Goal: Communication & Community: Answer question/provide support

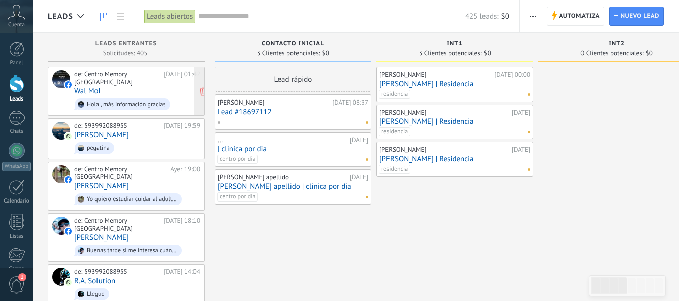
click at [142, 78] on div "de: Centro Memory [GEOGRAPHIC_DATA] [DATE] 01:42 Wal Mol Hola , más información…" at bounding box center [137, 91] width 126 height 42
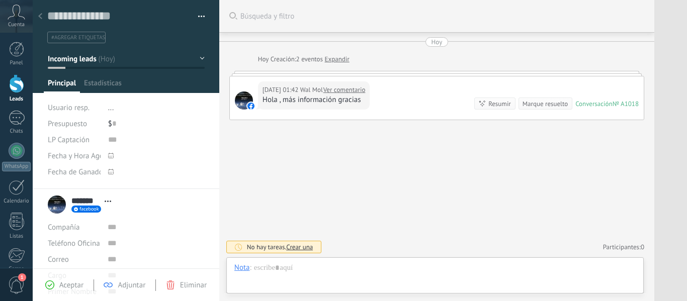
scroll to position [15, 0]
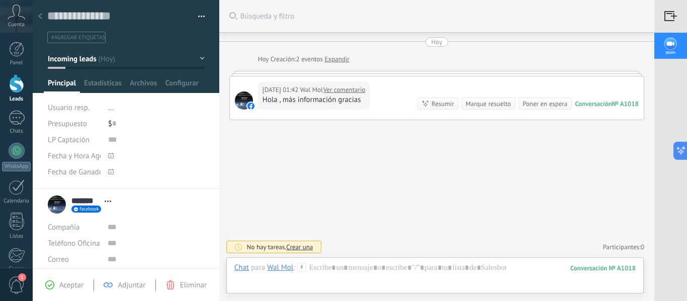
click at [340, 89] on link "Ver comentario" at bounding box center [344, 90] width 42 height 10
click at [241, 264] on div "Chat" at bounding box center [241, 267] width 15 height 9
click at [255, 234] on div "Nota" at bounding box center [245, 233] width 36 height 17
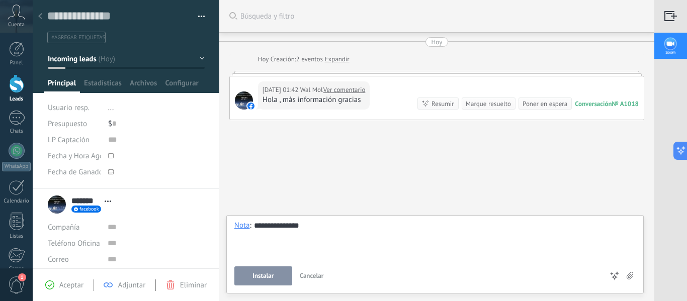
click at [274, 278] on button "Instalar" at bounding box center [263, 275] width 58 height 19
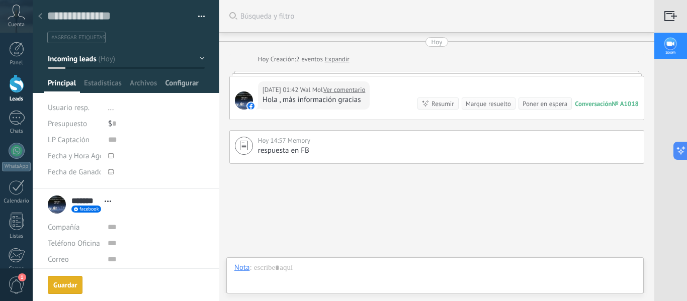
scroll to position [38, 0]
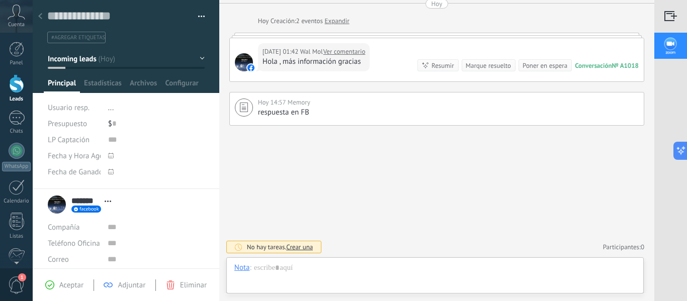
click at [21, 79] on div at bounding box center [16, 83] width 15 height 19
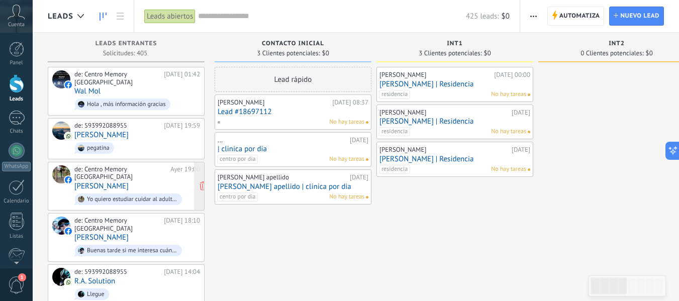
click at [159, 169] on div "de: Centro Memory Ecuador [DATE] 19:00 [PERSON_NAME] Yo quiero estudiar cuidar …" at bounding box center [137, 186] width 126 height 42
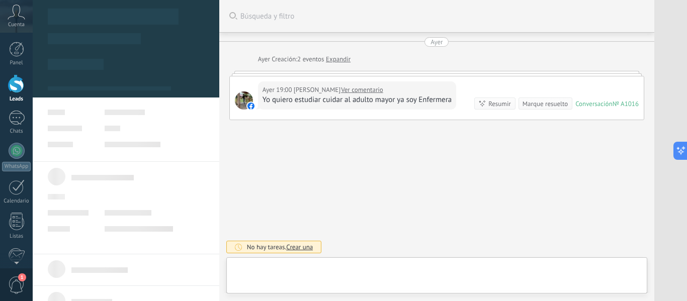
type textarea "**********"
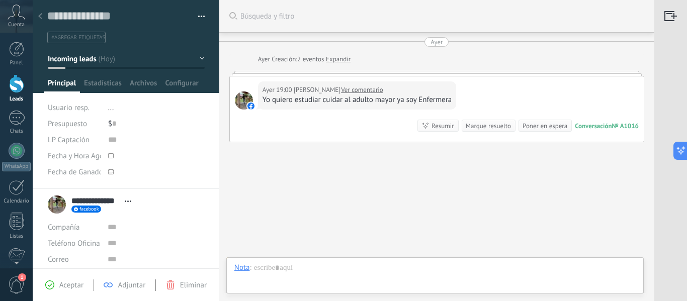
scroll to position [15, 0]
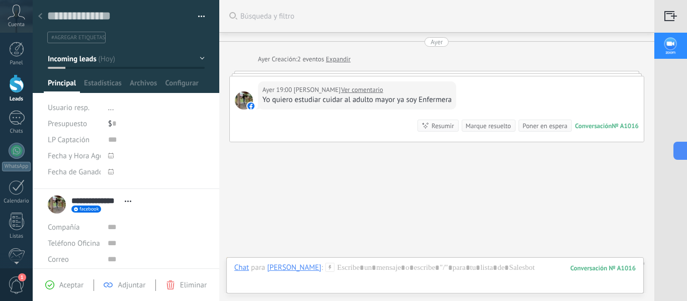
click at [326, 73] on div at bounding box center [436, 73] width 415 height 5
drag, startPoint x: 322, startPoint y: 80, endPoint x: 312, endPoint y: 101, distance: 22.9
click at [312, 101] on div "[DATE] 19:00 [PERSON_NAME] Ver comentario Yo quiero estudiar cuidar al adulto m…" at bounding box center [437, 108] width 414 height 65
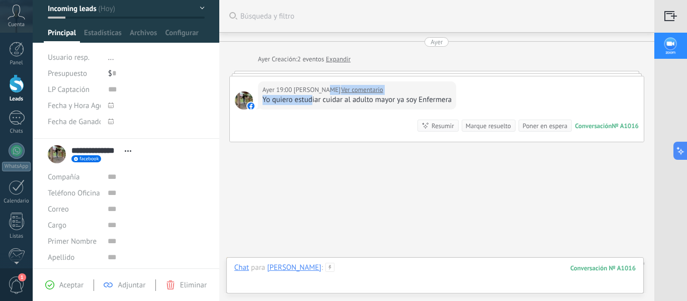
click at [356, 268] on div at bounding box center [434, 278] width 401 height 30
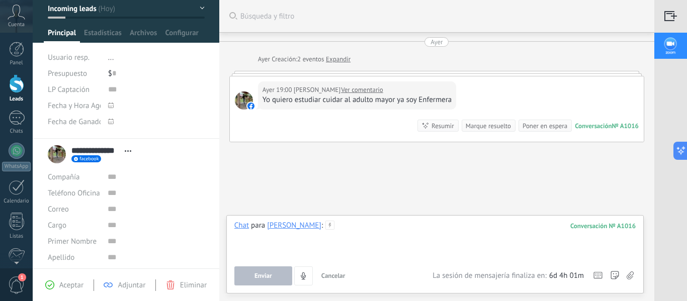
click at [345, 224] on div at bounding box center [434, 240] width 401 height 38
paste div
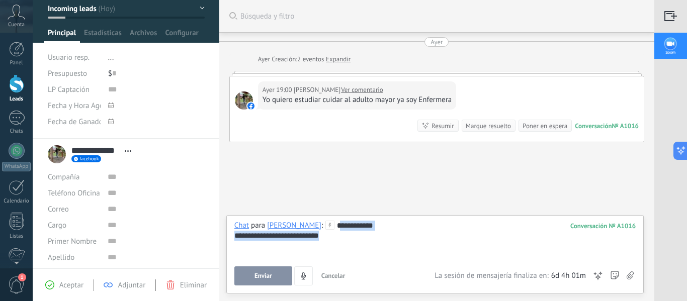
drag, startPoint x: 339, startPoint y: 227, endPoint x: 335, endPoint y: 222, distance: 6.8
click at [335, 222] on div "**********" at bounding box center [434, 240] width 401 height 38
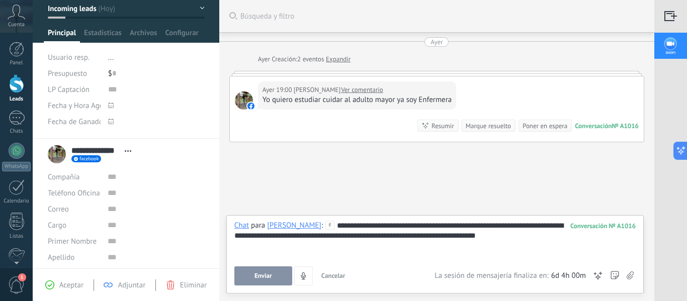
click at [258, 271] on button "Enviar" at bounding box center [263, 275] width 58 height 19
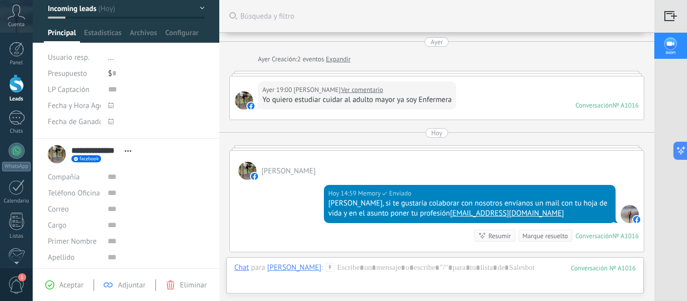
scroll to position [127, 0]
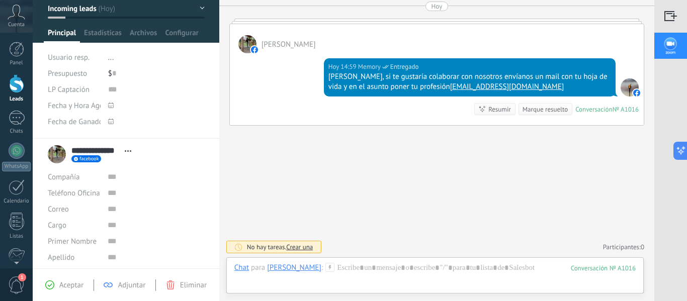
click at [23, 80] on div at bounding box center [16, 83] width 15 height 19
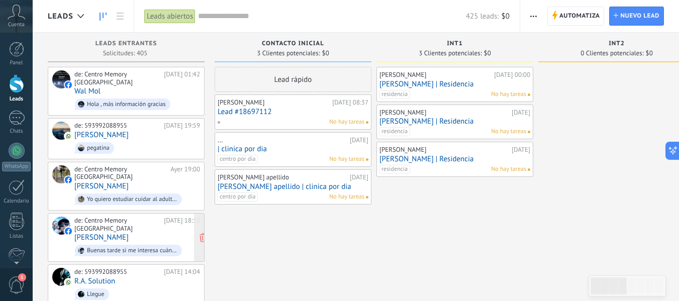
click at [109, 233] on link "[PERSON_NAME]" at bounding box center [101, 237] width 54 height 9
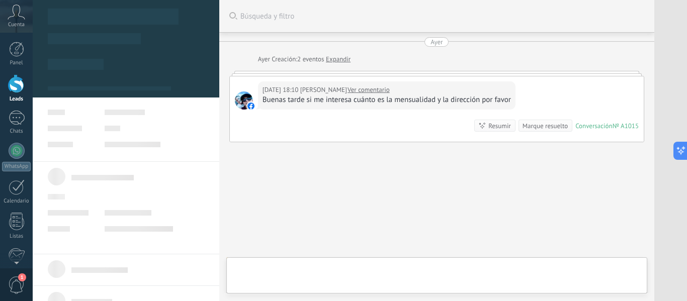
type textarea "**********"
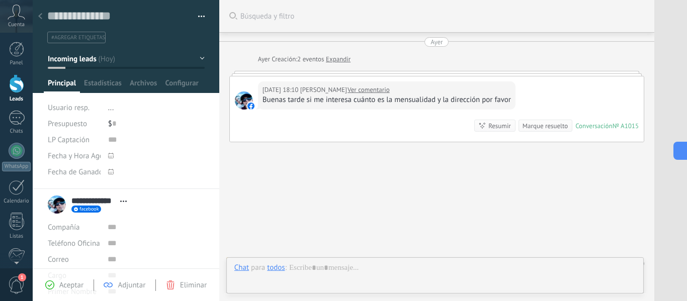
scroll to position [17, 0]
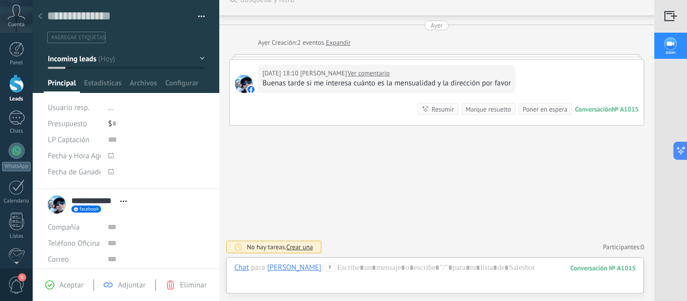
click at [362, 74] on link "Ver comentario" at bounding box center [368, 73] width 42 height 10
click at [246, 270] on div "Chat" at bounding box center [241, 267] width 15 height 9
click at [244, 231] on div "Nota" at bounding box center [245, 233] width 36 height 17
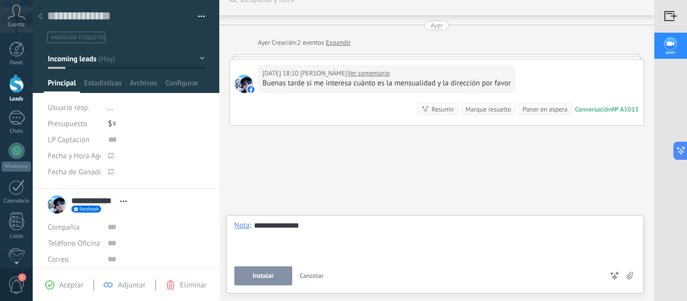
click at [268, 277] on span "Instalar" at bounding box center [262, 275] width 21 height 7
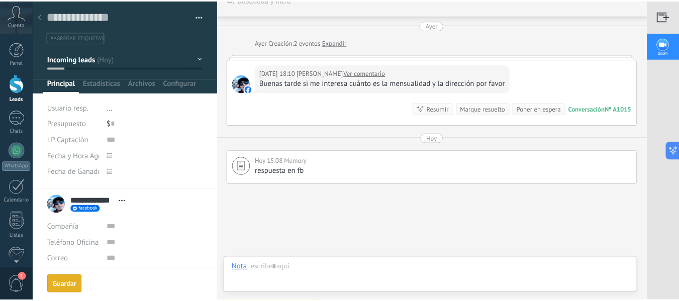
scroll to position [75, 0]
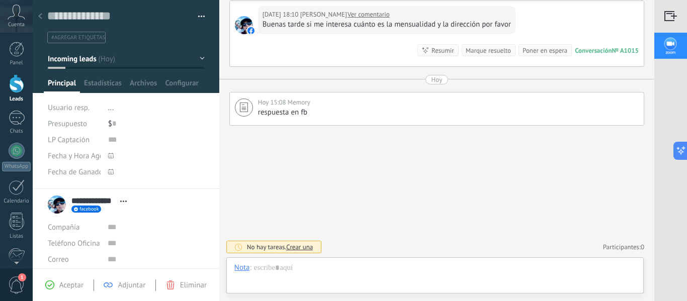
click at [16, 78] on div at bounding box center [16, 83] width 15 height 19
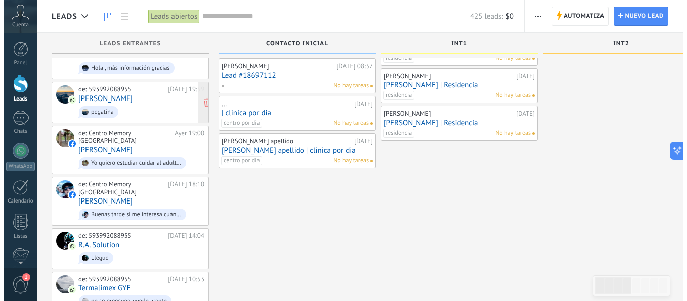
scroll to position [50, 0]
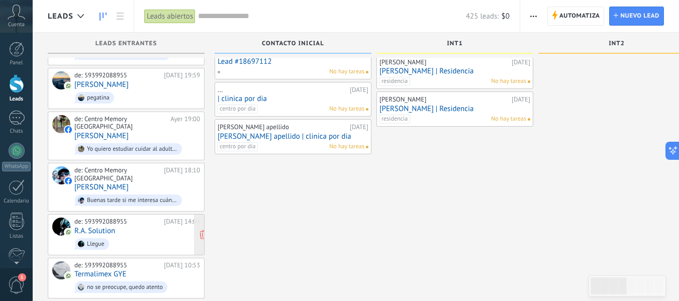
click at [137, 218] on div "de: 593992088955 [DATE] 14:04 R.A. Solution Llegue" at bounding box center [137, 235] width 126 height 34
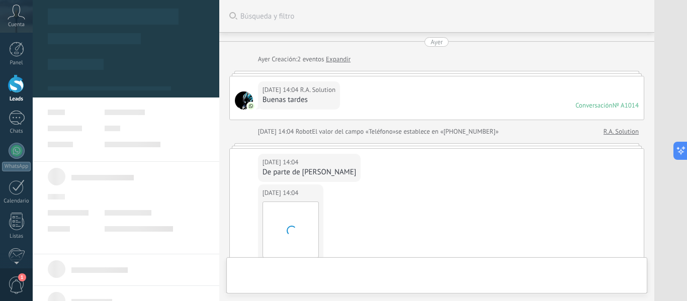
type textarea "**********"
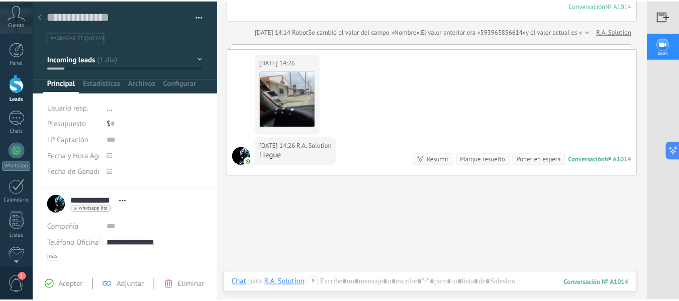
scroll to position [364, 0]
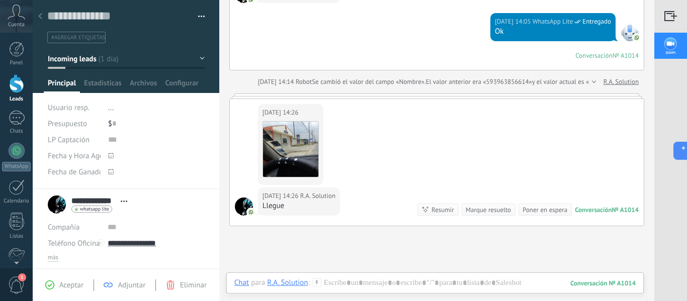
click at [15, 77] on div at bounding box center [16, 83] width 15 height 19
